Goal: Check status: Check status

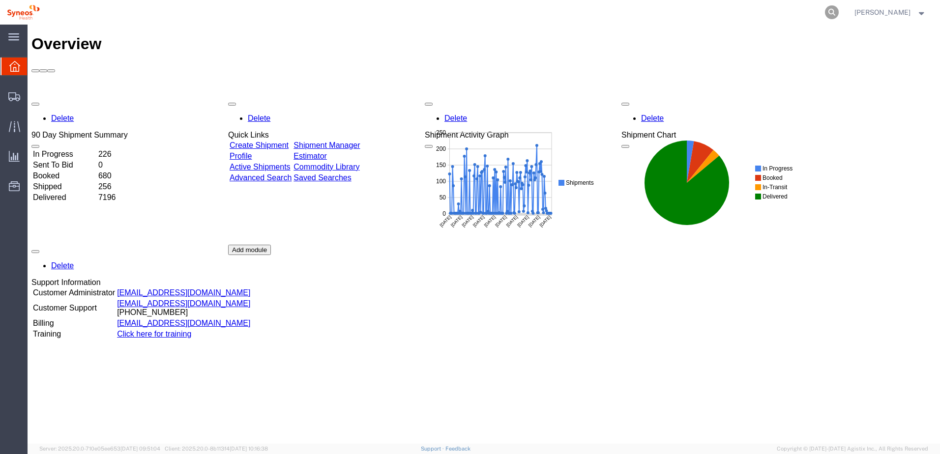
click at [838, 14] on icon at bounding box center [832, 12] width 14 height 14
click at [696, 14] on input "search" at bounding box center [675, 12] width 299 height 24
type input "56897401"
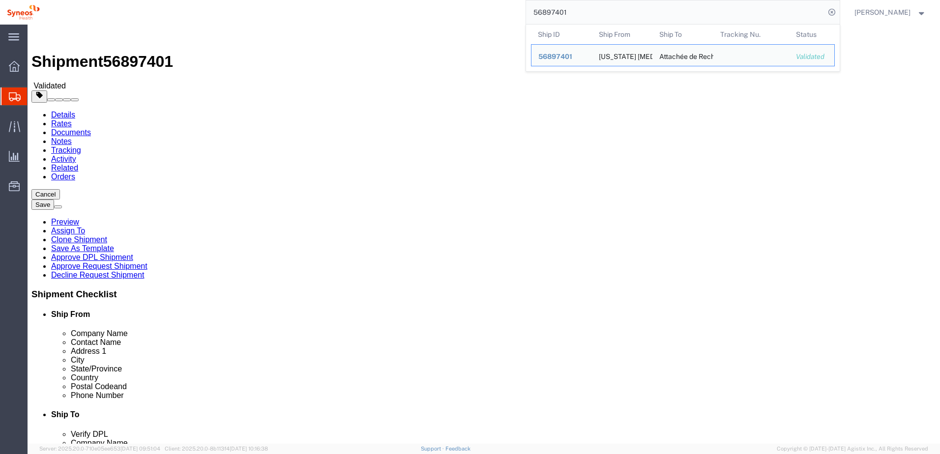
select select
click at [476, 6] on div "56897401 Ship ID Ship From Ship To Tracking Nu. Status Ship ID 56897401 Ship Fr…" at bounding box center [443, 12] width 793 height 25
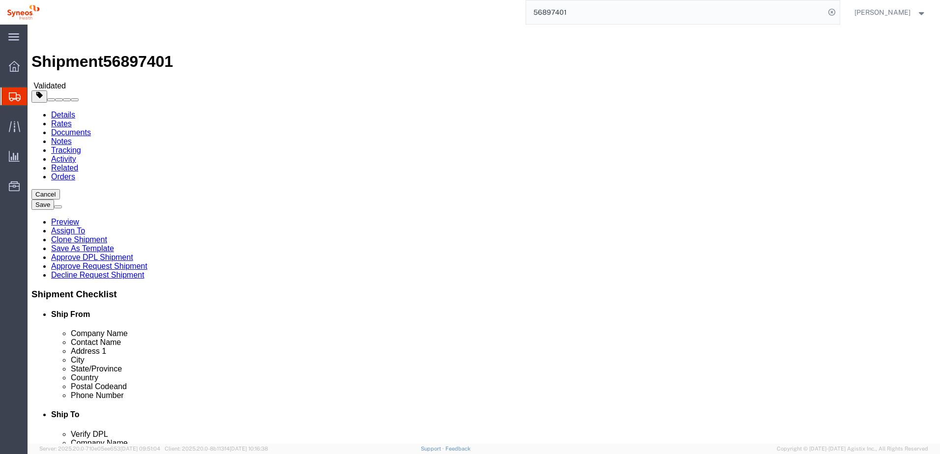
click link "Notes"
